Goal: Task Accomplishment & Management: Manage account settings

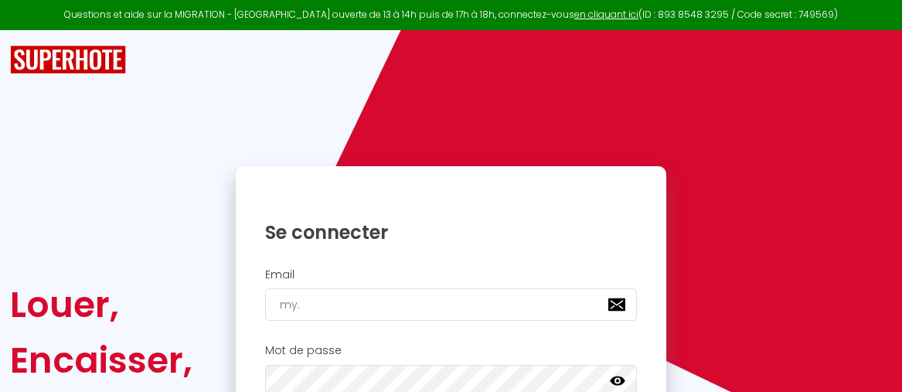
type input "my.c"
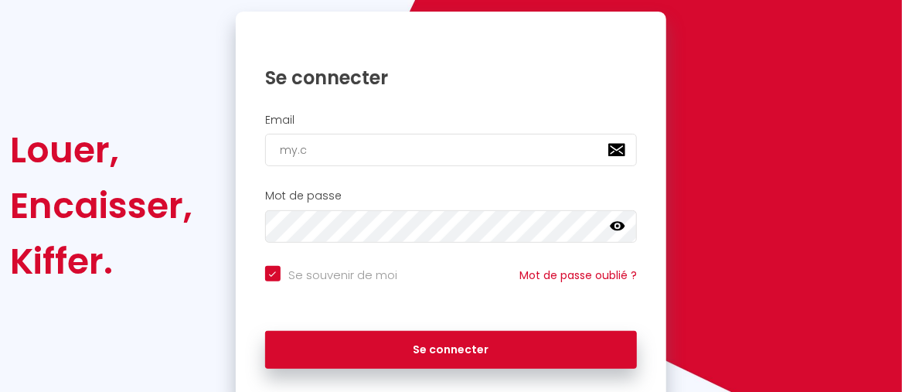
checkbox input "true"
type input "[DOMAIN_NAME]"
checkbox input "true"
type input "my.cas"
checkbox input "true"
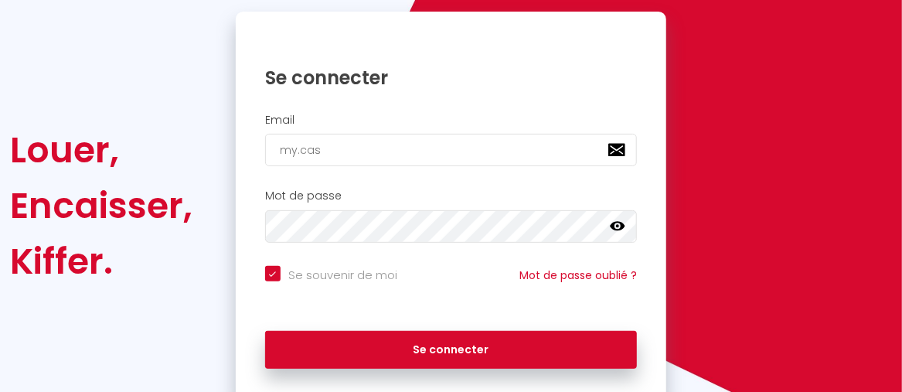
type input "my.cass"
checkbox input "true"
type input "my.cassi"
checkbox input "true"
type input "my.cassio"
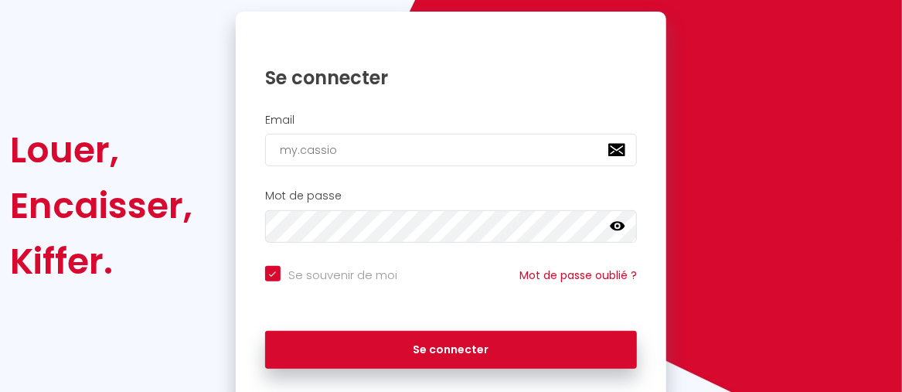
checkbox input "true"
type input "my.cassio@"
checkbox input "true"
type input "my.cassio@l"
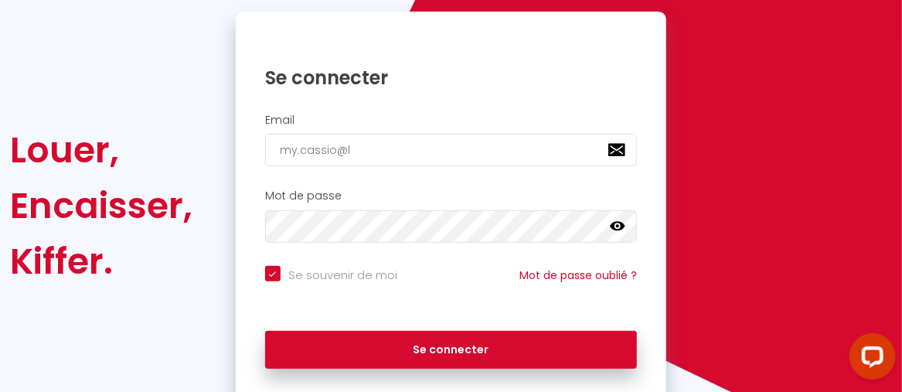
checkbox input "true"
type input "my.cassio@la"
checkbox input "true"
type input "my.cassio@lap"
checkbox input "true"
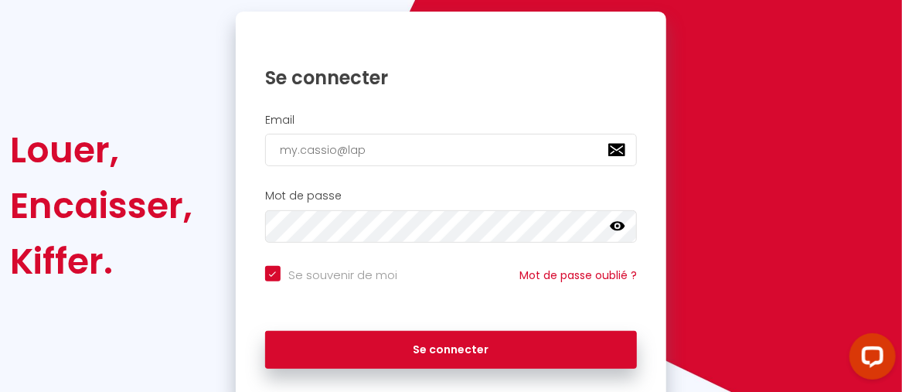
type input "my.cassio@lapo"
checkbox input "true"
type input "my.cassio@[PERSON_NAME]"
checkbox input "true"
type input "my.cassio@lapost"
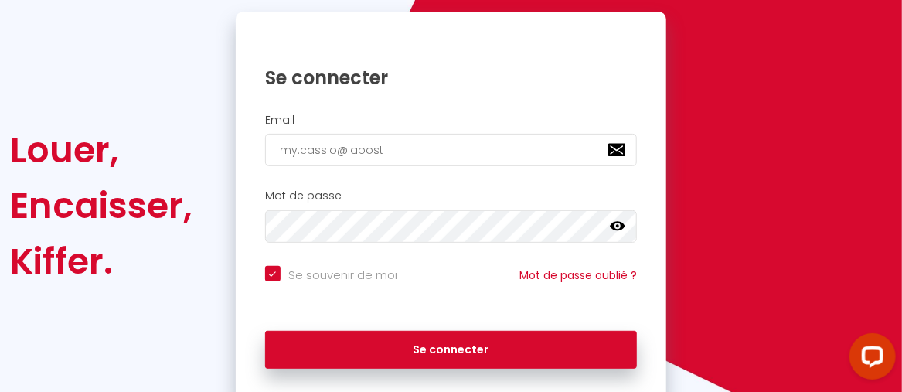
checkbox input "true"
type input "[EMAIL_ADDRESS]"
checkbox input "true"
type input "[EMAIL_ADDRESS]."
checkbox input "true"
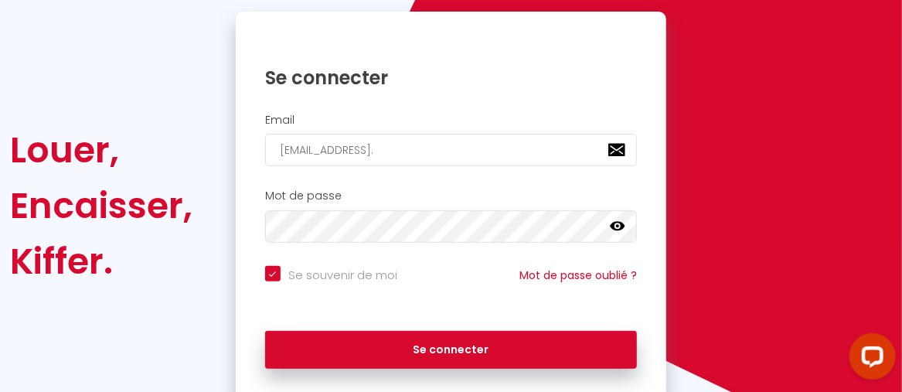
type input "my.cassio@laposte.n"
checkbox input "true"
type input "[EMAIL_ADDRESS][DOMAIN_NAME]"
checkbox input "true"
type input "[EMAIL_ADDRESS][DOMAIN_NAME]"
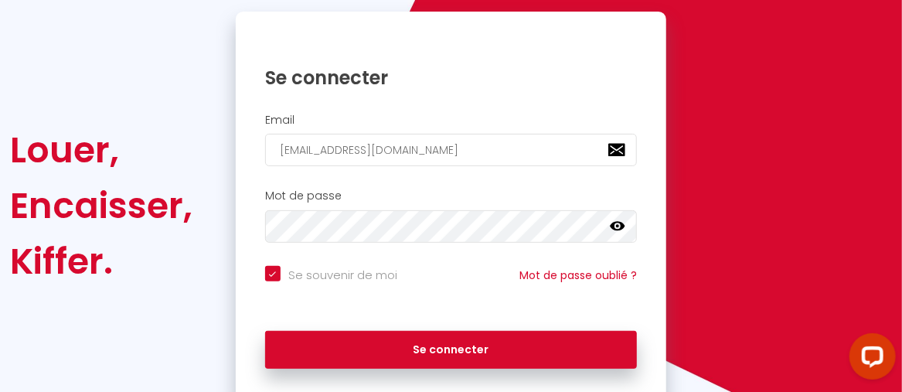
checkbox input "true"
type input "[EMAIL_ADDRESS][DOMAIN_NAME]"
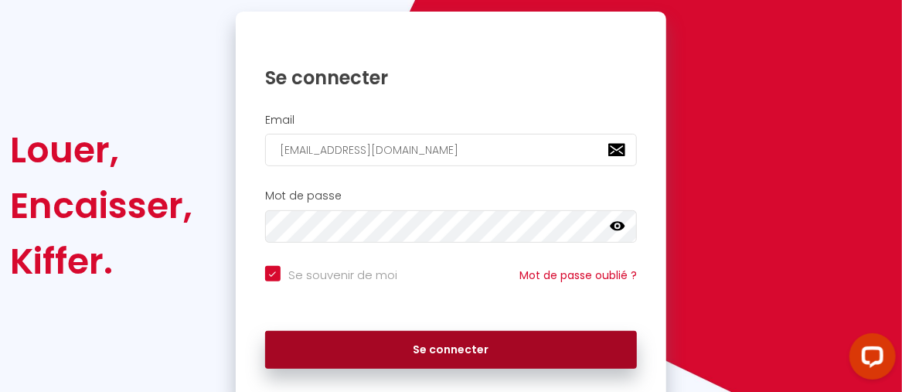
click at [417, 356] on button "Se connecter" at bounding box center [451, 350] width 372 height 39
checkbox input "true"
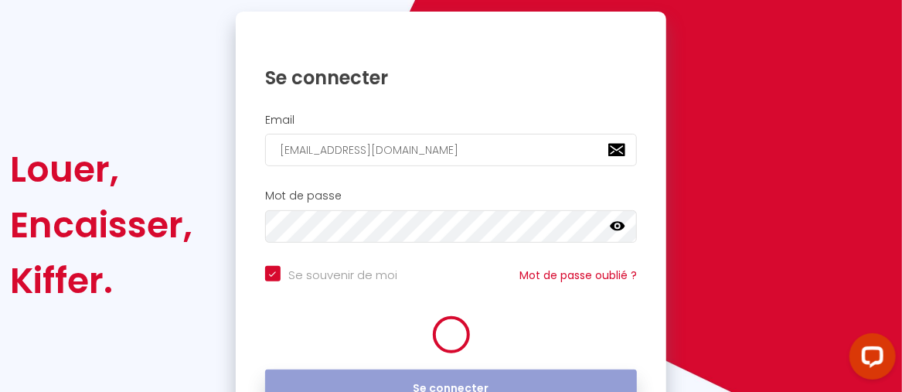
scroll to position [173, 0]
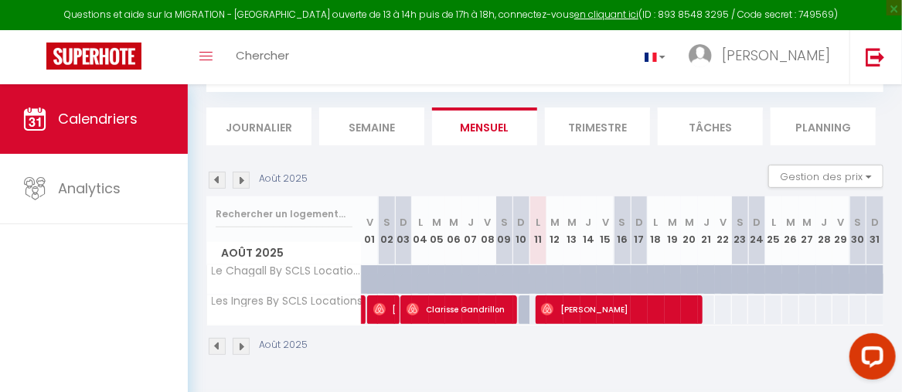
scroll to position [90, 0]
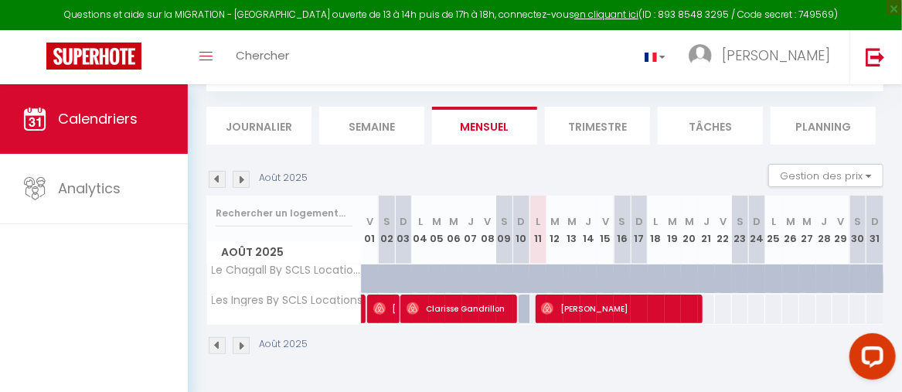
drag, startPoint x: 380, startPoint y: 207, endPoint x: 665, endPoint y: 57, distance: 322.3
click at [665, 57] on div "Toggle menubar Chercher BUTTON [PERSON_NAME] Paramètres" at bounding box center [501, 57] width 779 height 54
